Goal: Information Seeking & Learning: Learn about a topic

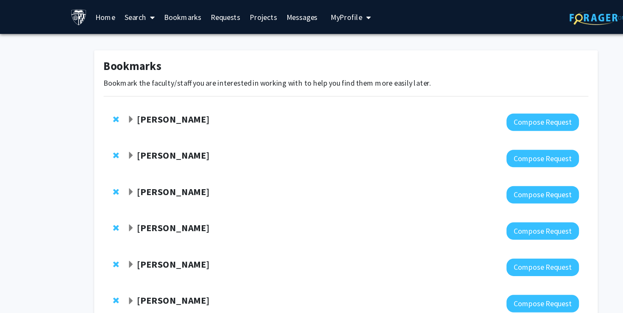
click at [121, 106] on span "Expand Chrissy O'Keefe Bookmark" at bounding box center [117, 107] width 7 height 7
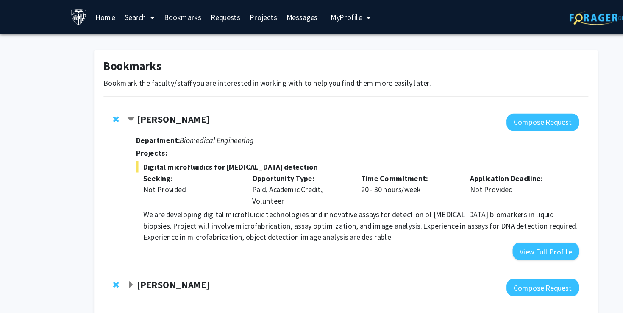
click at [121, 106] on span "Contract Chrissy O'Keefe Bookmark" at bounding box center [117, 107] width 7 height 7
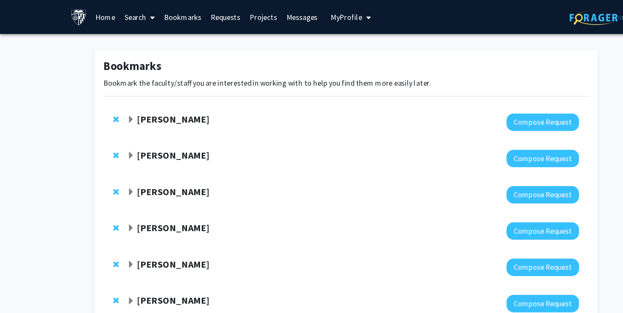
click at [122, 144] on div "[PERSON_NAME]" at bounding box center [205, 140] width 183 height 11
click at [122, 142] on div "[PERSON_NAME]" at bounding box center [205, 140] width 183 height 11
click at [123, 141] on strong "[PERSON_NAME]" at bounding box center [155, 139] width 65 height 11
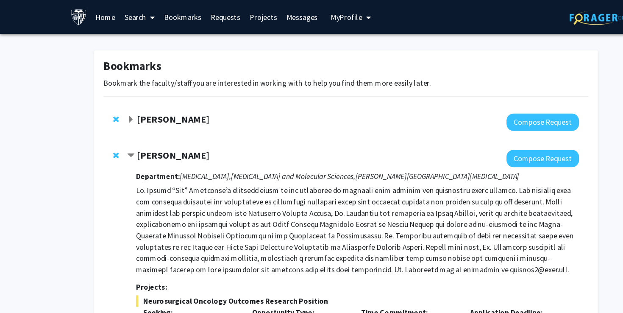
drag, startPoint x: 123, startPoint y: 141, endPoint x: 86, endPoint y: 179, distance: 53.6
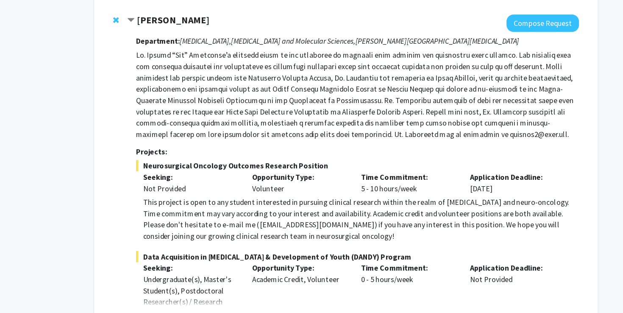
scroll to position [92, 0]
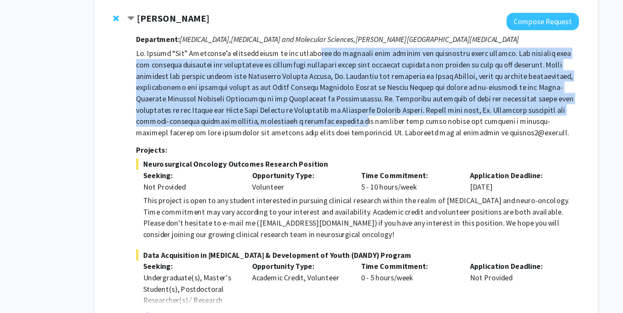
drag, startPoint x: 275, startPoint y: 80, endPoint x: 262, endPoint y: 141, distance: 62.3
click at [262, 141] on p at bounding box center [321, 114] width 399 height 81
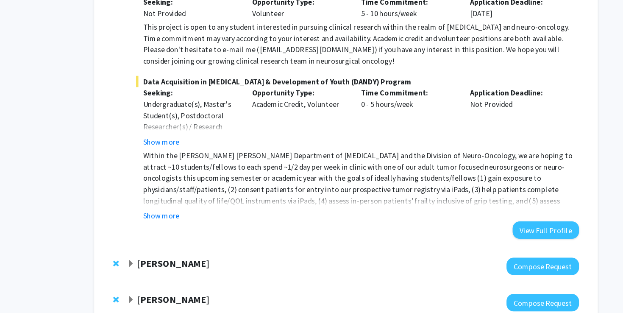
scroll to position [249, 0]
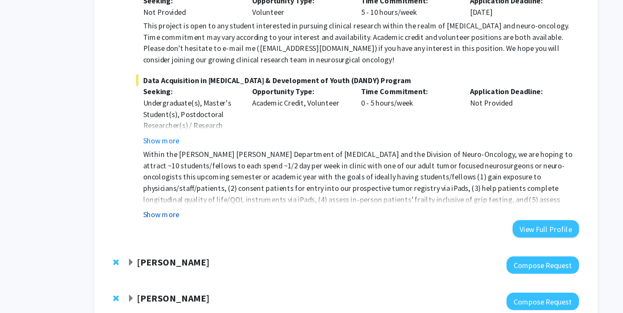
click at [150, 227] on button "Show more" at bounding box center [145, 224] width 33 height 10
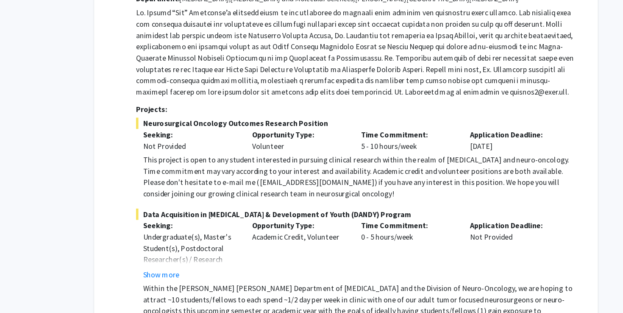
scroll to position [157, 0]
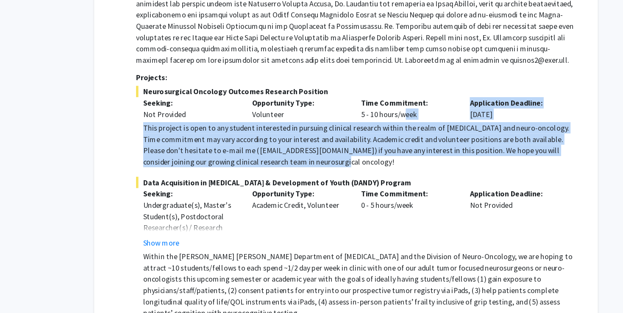
drag, startPoint x: 361, startPoint y: 137, endPoint x: 271, endPoint y: 177, distance: 99.2
click at [272, 175] on div "Neurosurgical Oncology Outcomes Research Position Seeking: Not Provided Opportu…" at bounding box center [321, 144] width 399 height 73
click at [271, 177] on div "This project is open to any student interested in pursuing clinical research wi…" at bounding box center [325, 161] width 392 height 41
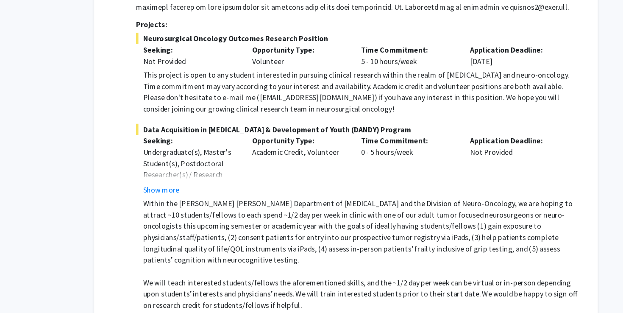
scroll to position [234, 0]
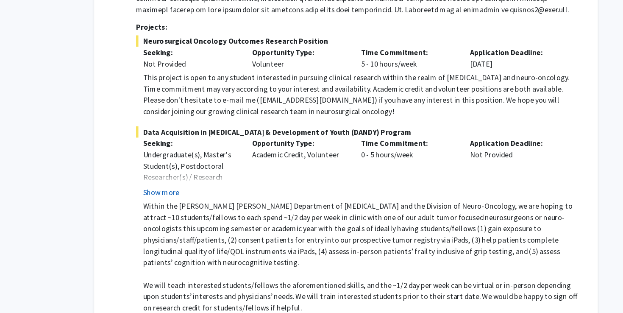
click at [157, 177] on button "Show more" at bounding box center [145, 173] width 33 height 10
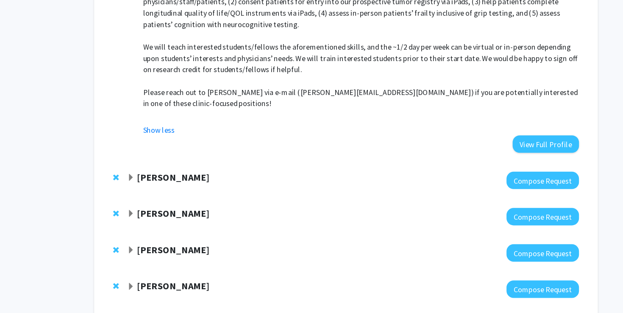
scroll to position [455, 0]
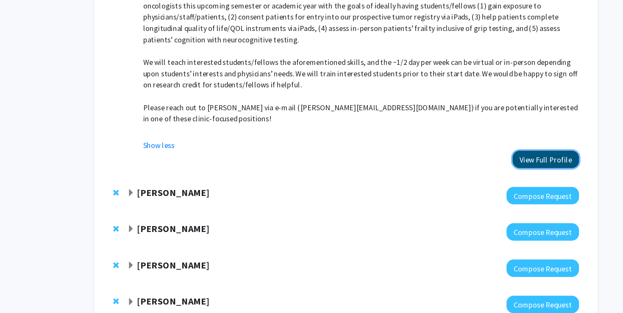
click at [514, 136] on button "View Full Profile" at bounding box center [491, 144] width 60 height 16
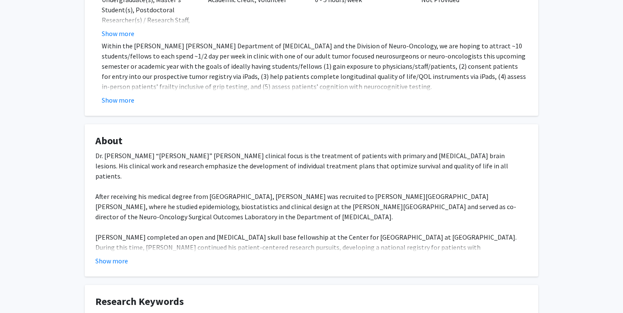
scroll to position [304, 0]
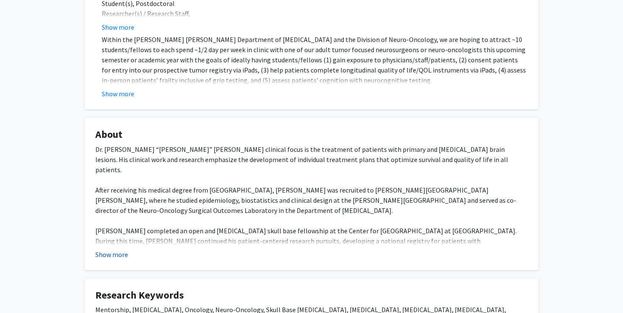
click at [116, 249] on button "Show more" at bounding box center [111, 254] width 33 height 10
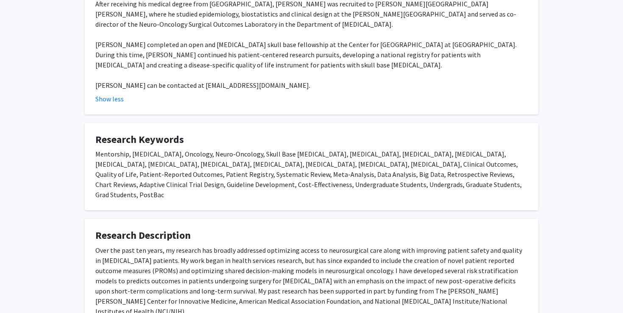
scroll to position [489, 0]
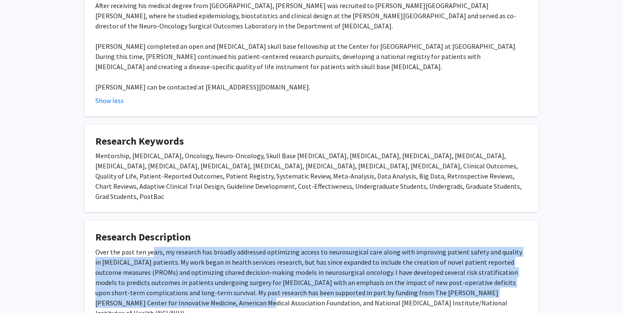
drag, startPoint x: 150, startPoint y: 224, endPoint x: 185, endPoint y: 270, distance: 57.5
click at [185, 270] on div "Over the past ten years, my research has broadly addressed optimizing access to…" at bounding box center [311, 282] width 432 height 71
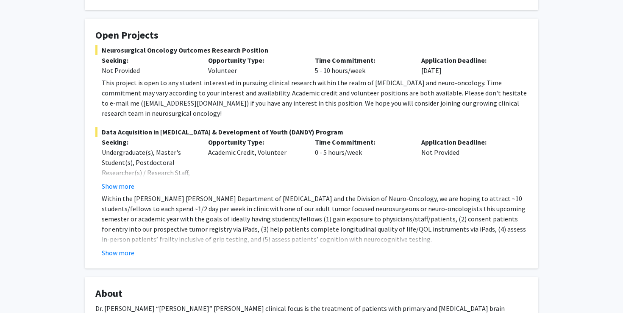
scroll to position [120, 0]
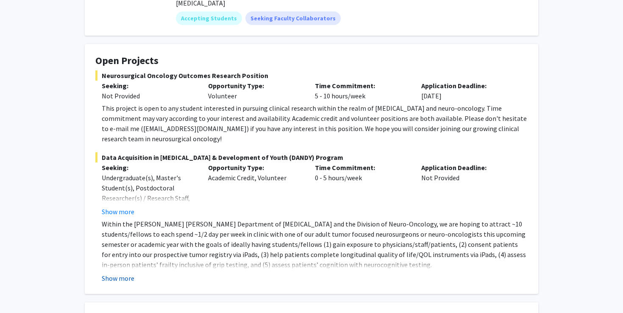
click at [125, 273] on button "Show more" at bounding box center [118, 278] width 33 height 10
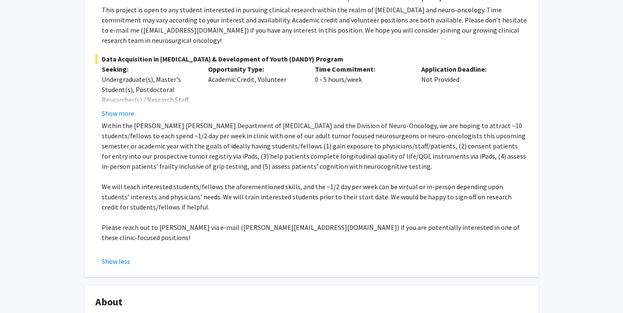
scroll to position [221, 0]
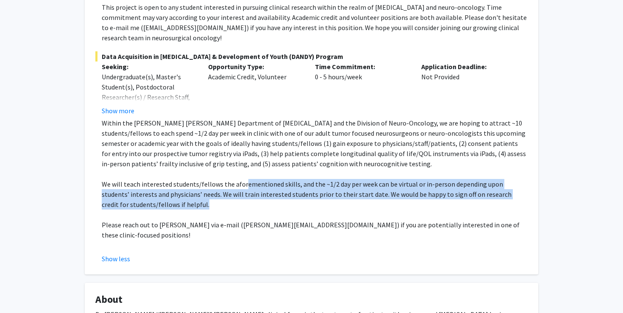
drag, startPoint x: 242, startPoint y: 177, endPoint x: 252, endPoint y: 191, distance: 17.3
click at [252, 191] on p "We will teach interested students/fellows the aforementioned skills, and the ~1…" at bounding box center [315, 194] width 426 height 31
click at [252, 192] on p "We will teach interested students/fellows the aforementioned skills, and the ~1…" at bounding box center [315, 194] width 426 height 31
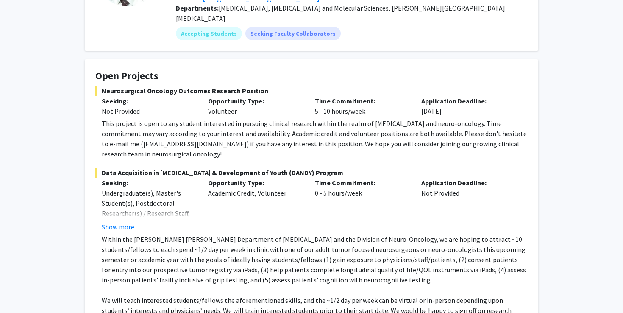
scroll to position [109, 0]
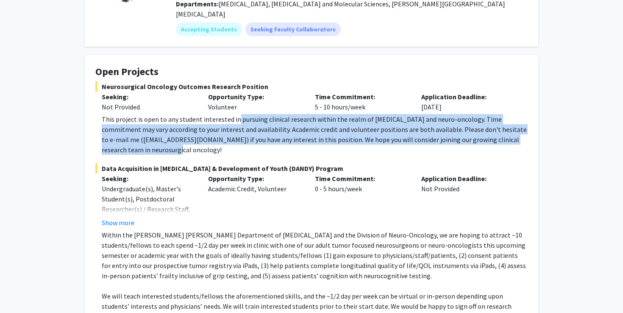
drag, startPoint x: 235, startPoint y: 108, endPoint x: 305, endPoint y: 136, distance: 75.3
click at [305, 136] on div "This project is open to any student interested in pursuing clinical research wi…" at bounding box center [315, 134] width 426 height 41
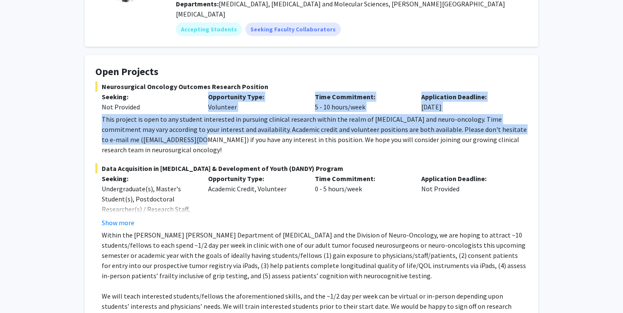
drag, startPoint x: 159, startPoint y: 97, endPoint x: 170, endPoint y: 127, distance: 31.5
click at [170, 127] on div "Neurosurgical Oncology Outcomes Research Position Seeking: Not Provided Opportu…" at bounding box center [311, 117] width 432 height 73
click at [170, 127] on div "This project is open to any student interested in pursuing clinical research wi…" at bounding box center [315, 134] width 426 height 41
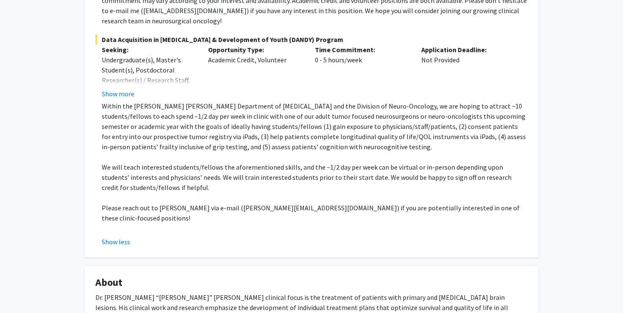
scroll to position [234, 0]
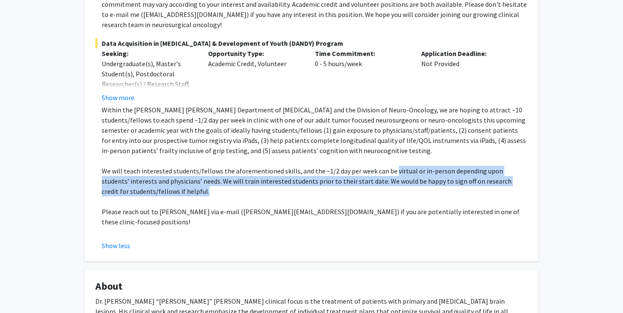
drag, startPoint x: 389, startPoint y: 158, endPoint x: 179, endPoint y: 177, distance: 210.6
click at [179, 177] on p "We will teach interested students/fellows the aforementioned skills, and the ~1…" at bounding box center [315, 181] width 426 height 31
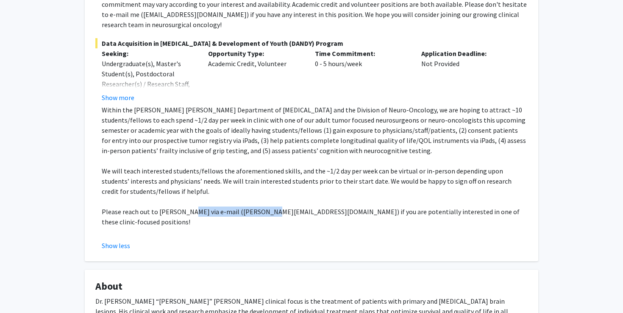
drag, startPoint x: 185, startPoint y: 200, endPoint x: 256, endPoint y: 200, distance: 70.8
click at [256, 206] on p "Please reach out to [PERSON_NAME] via e-mail ([PERSON_NAME][EMAIL_ADDRESS][DOMA…" at bounding box center [315, 216] width 426 height 20
drag, startPoint x: 239, startPoint y: 203, endPoint x: 281, endPoint y: 200, distance: 42.5
click at [281, 206] on p "Please reach out to [PERSON_NAME] via e-mail ([PERSON_NAME][EMAIL_ADDRESS][DOMA…" at bounding box center [315, 216] width 426 height 20
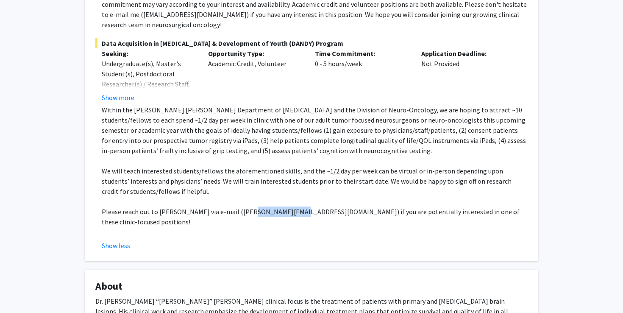
click at [281, 206] on p "Please reach out to [PERSON_NAME] via e-mail ([PERSON_NAME][EMAIL_ADDRESS][DOMA…" at bounding box center [315, 216] width 426 height 20
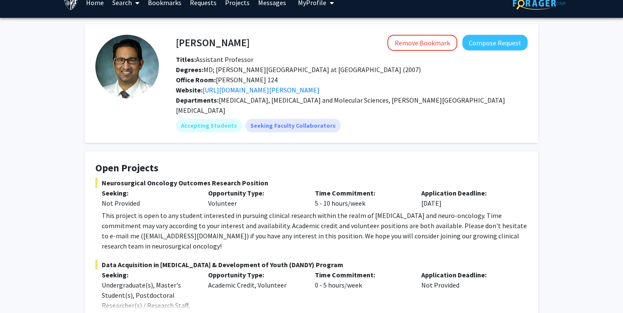
scroll to position [0, 0]
